Goal: Find specific page/section: Find specific page/section

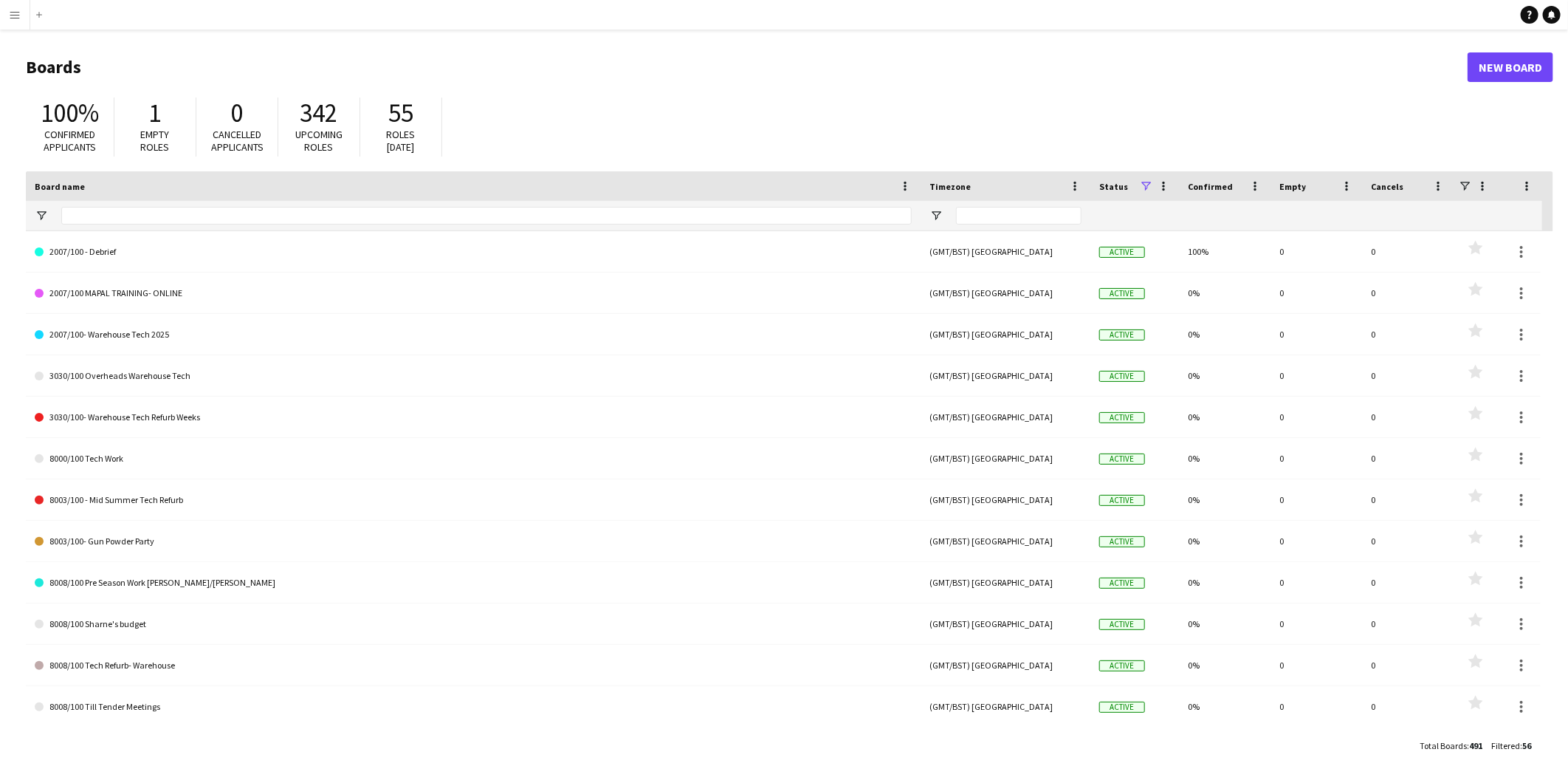
click at [13, 17] on app-icon "Menu" at bounding box center [15, 15] width 12 height 12
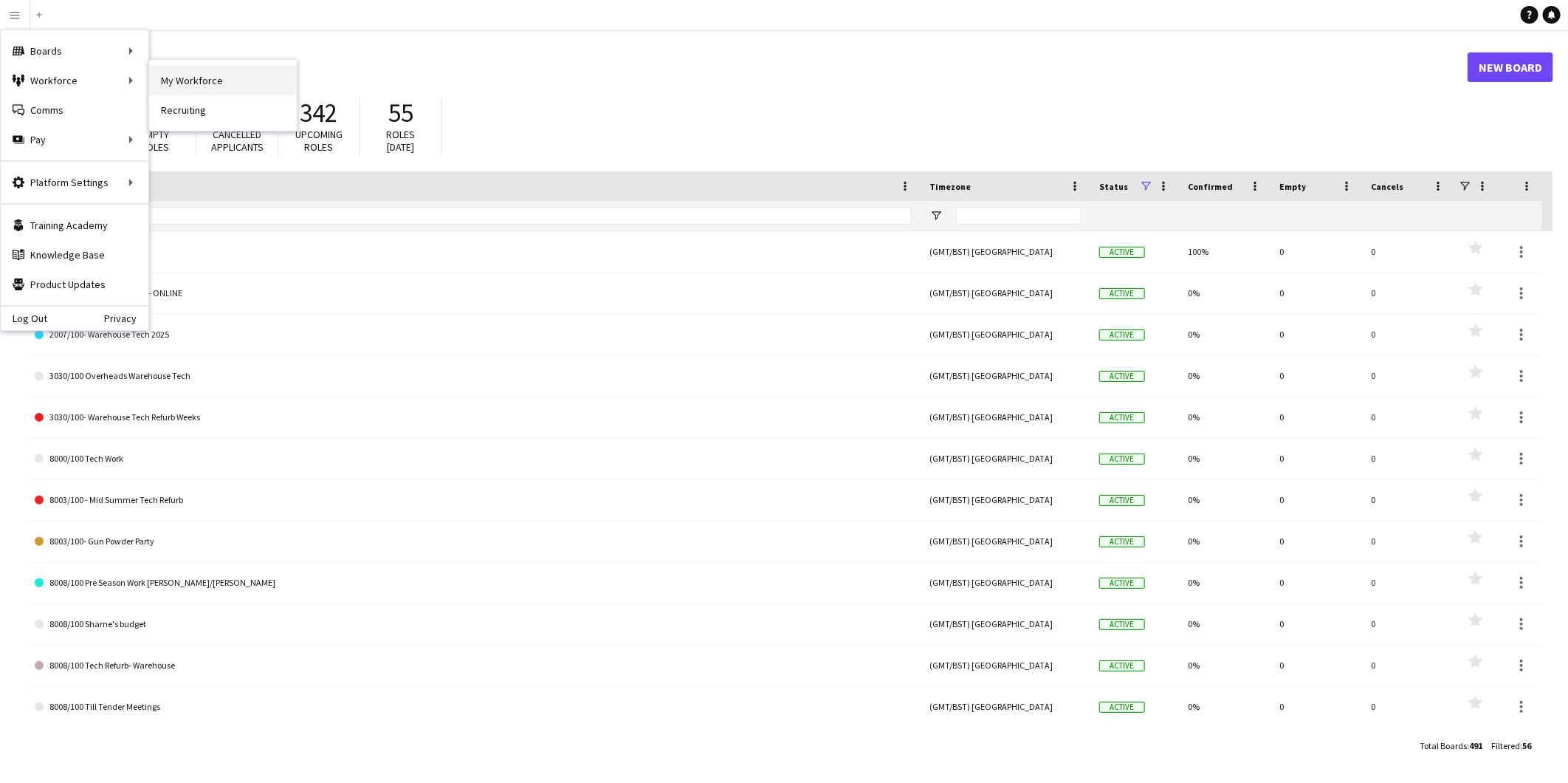
click at [210, 76] on link "My Workforce" at bounding box center [223, 81] width 148 height 30
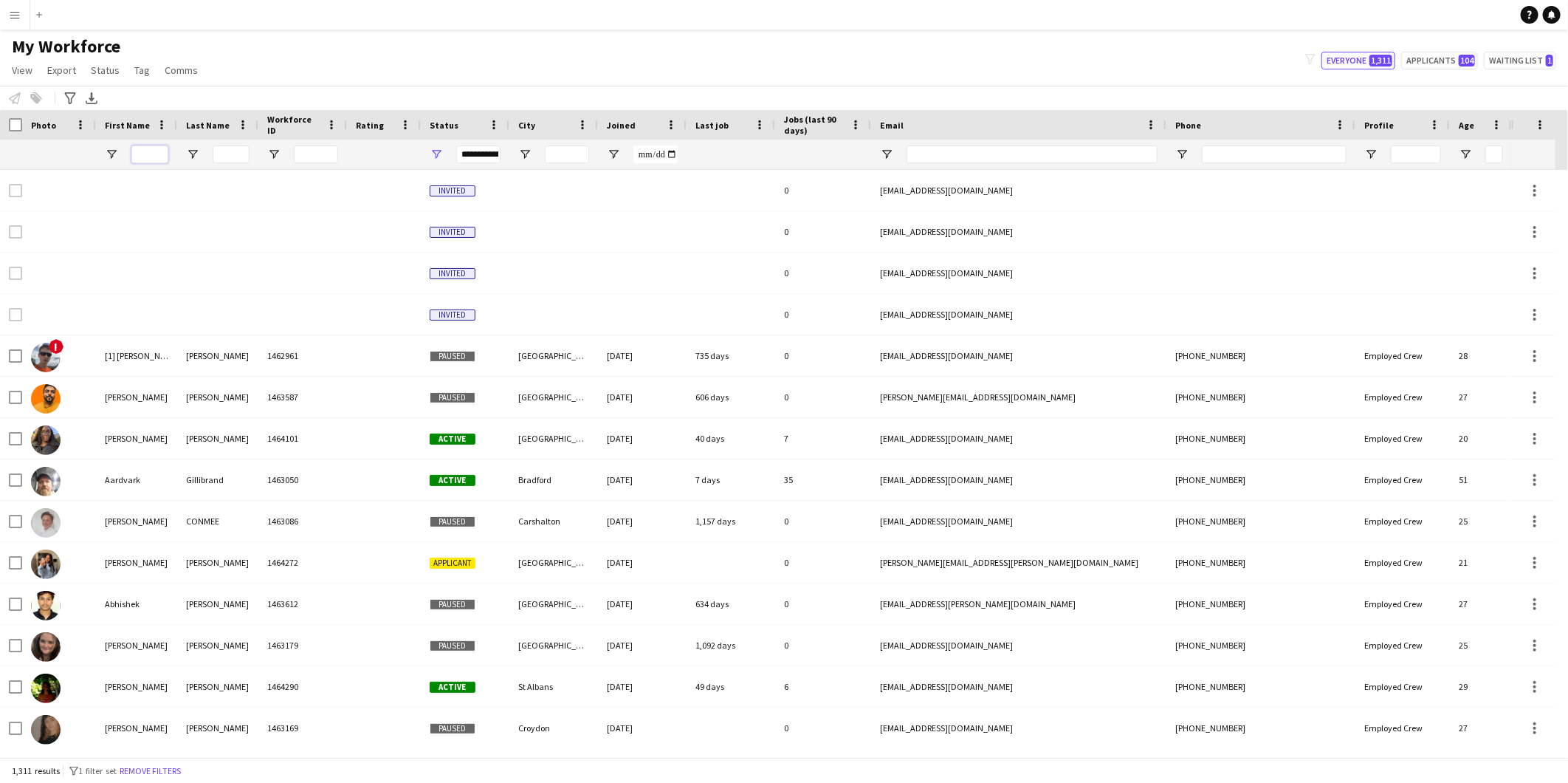
click at [148, 149] on input "First Name Filter Input" at bounding box center [150, 154] width 37 height 17
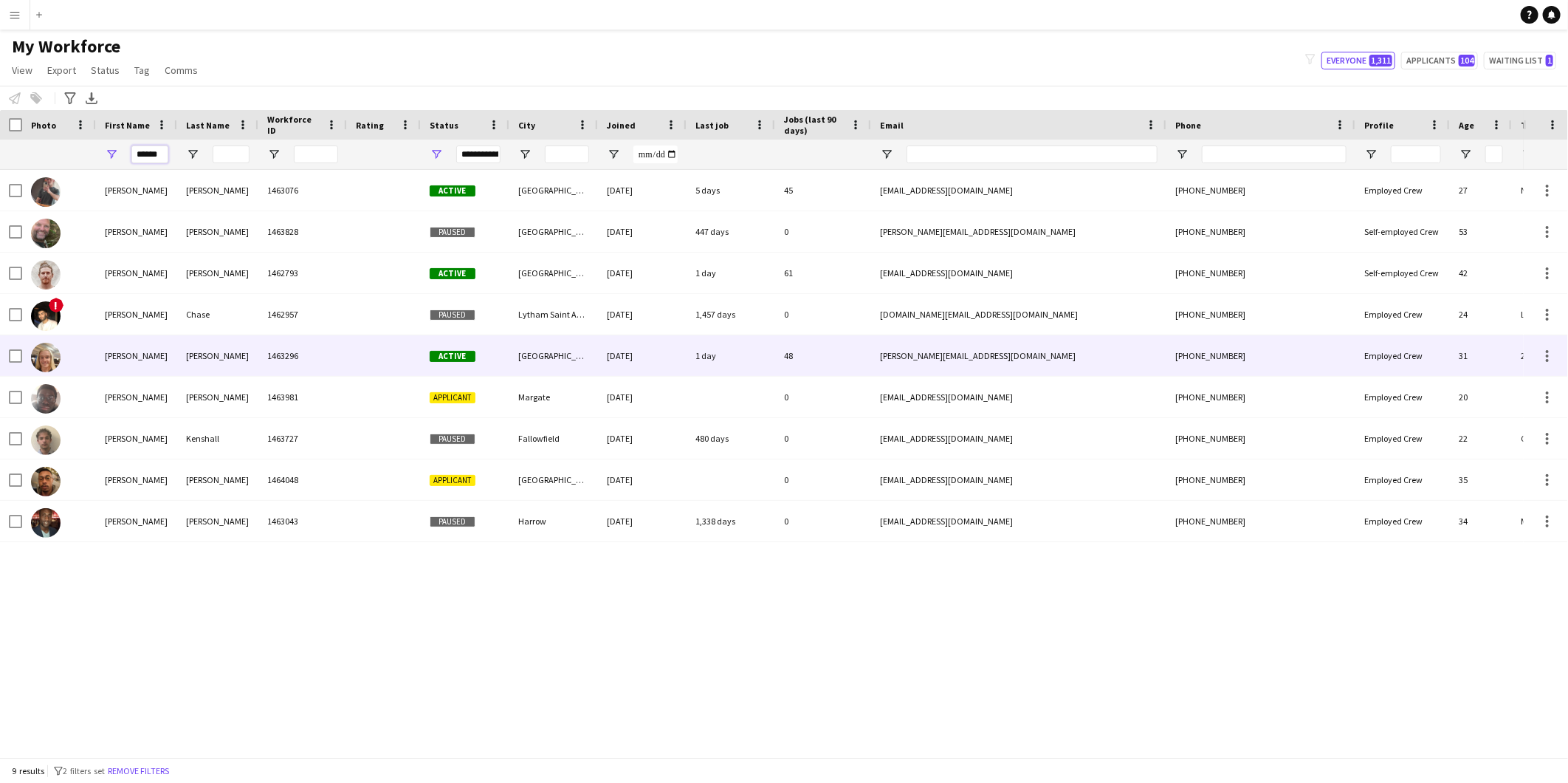
type input "******"
click at [223, 355] on div "Fothergill" at bounding box center [218, 355] width 81 height 41
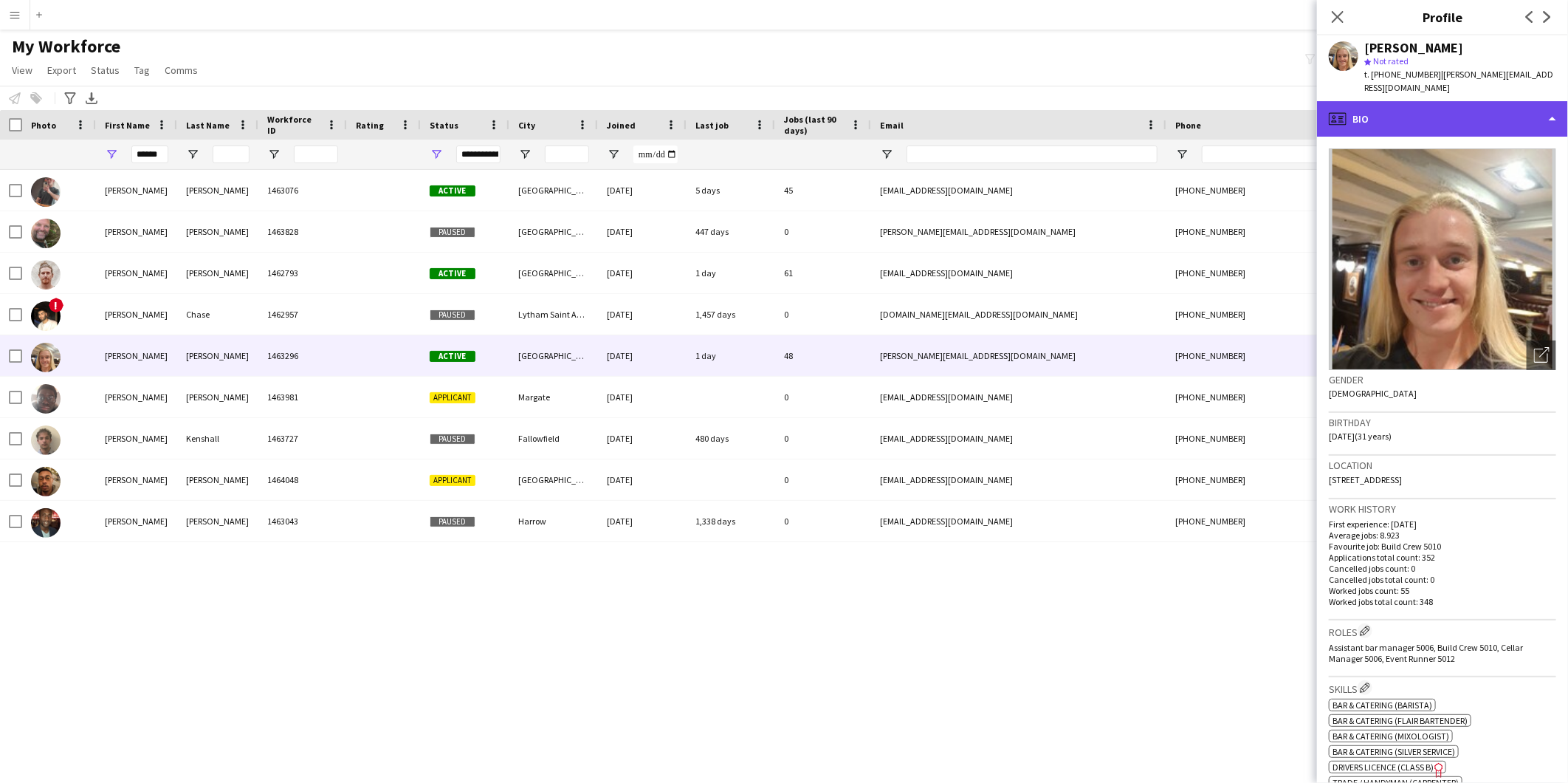
click at [1443, 101] on div "profile Bio" at bounding box center [1443, 119] width 251 height 36
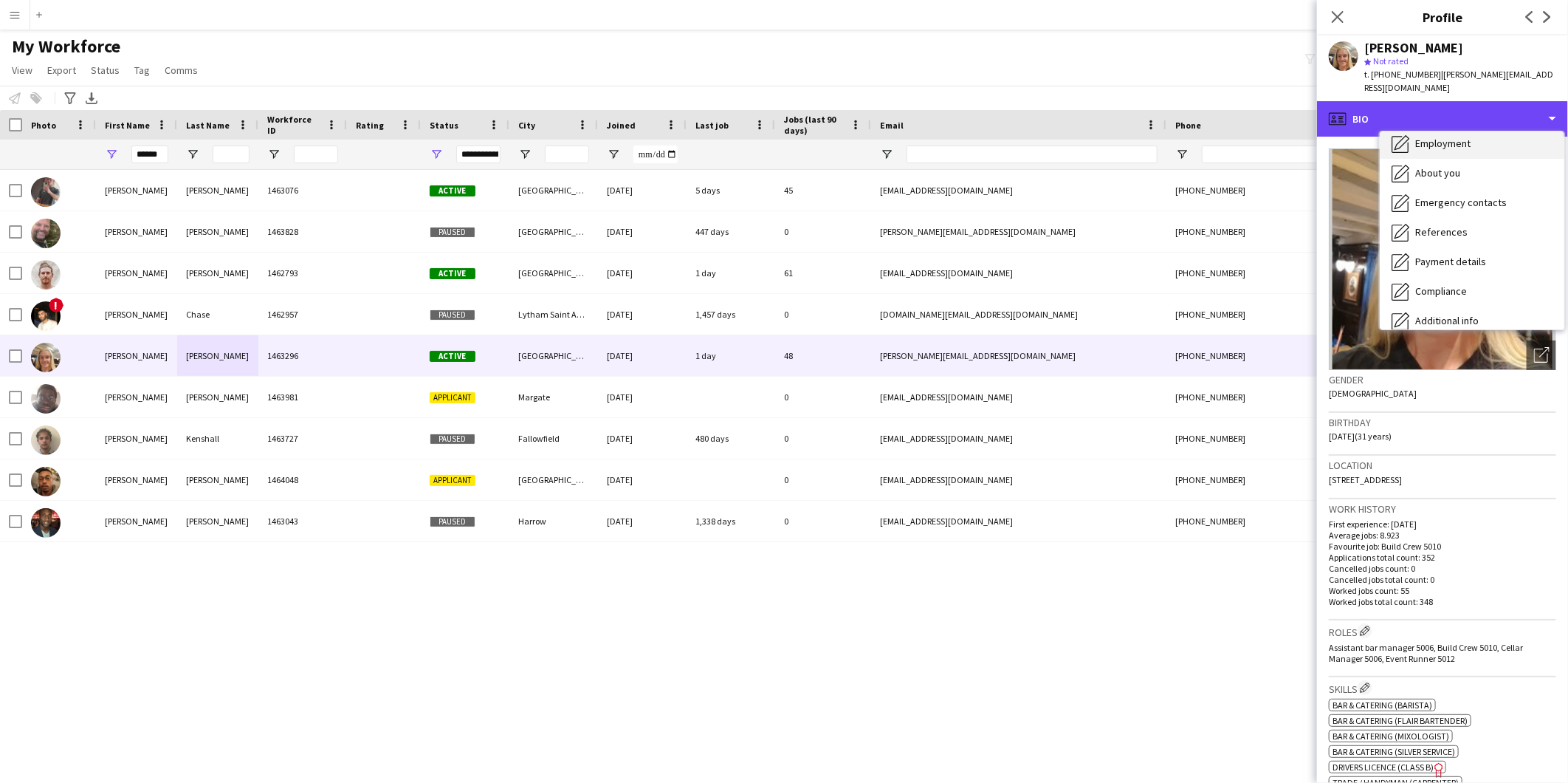
scroll to position [196, 0]
